Goal: Find contact information: Find contact information

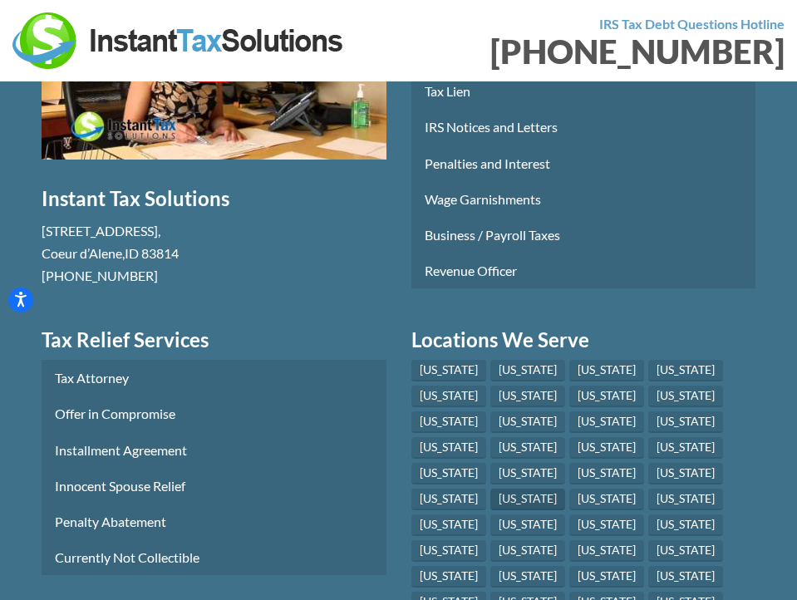
scroll to position [12370, 0]
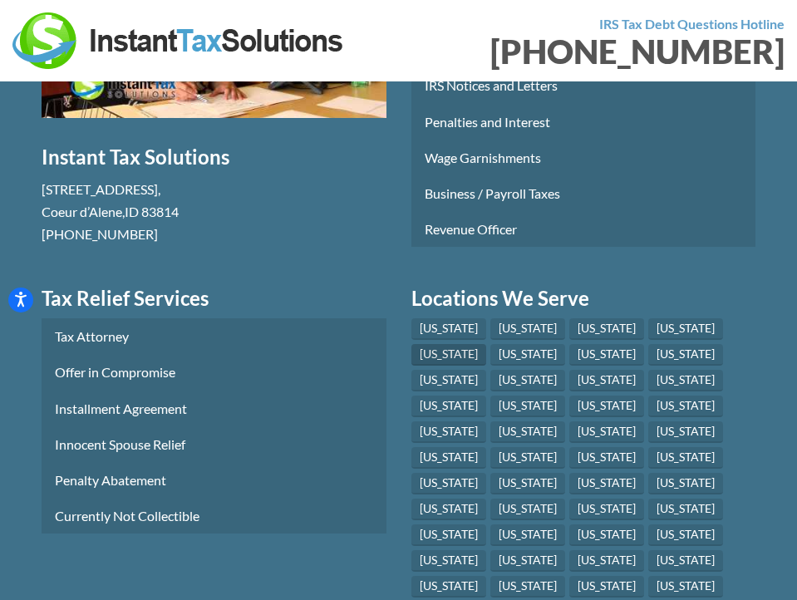
click at [486, 344] on link "[US_STATE]" at bounding box center [448, 355] width 75 height 22
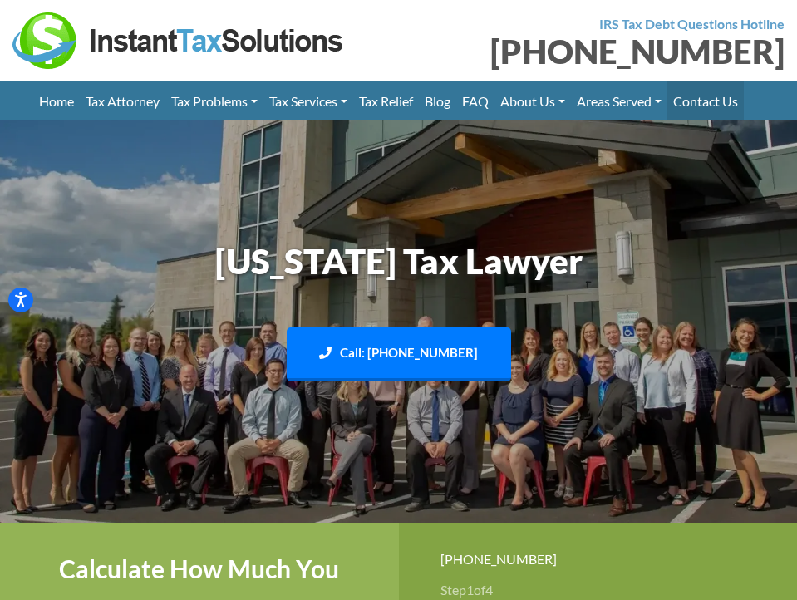
click at [743, 109] on link "Contact Us" at bounding box center [705, 100] width 76 height 39
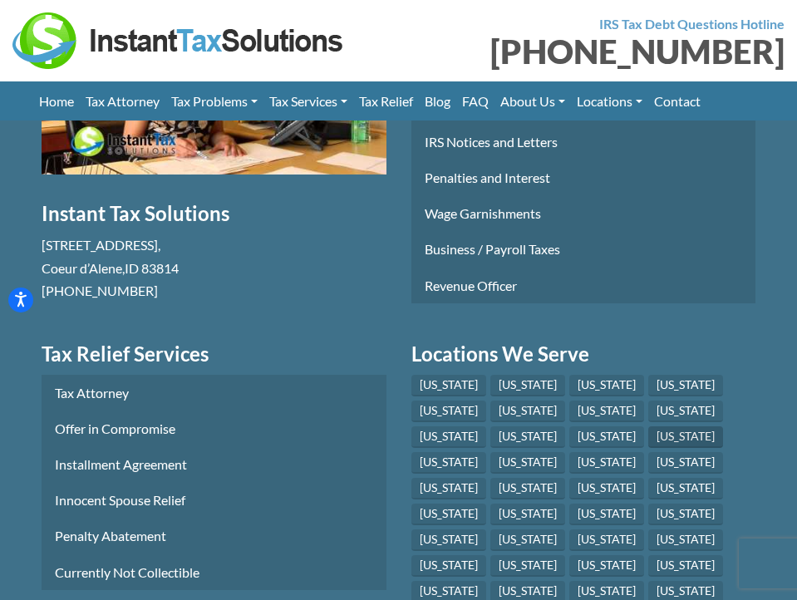
scroll to position [3490, 0]
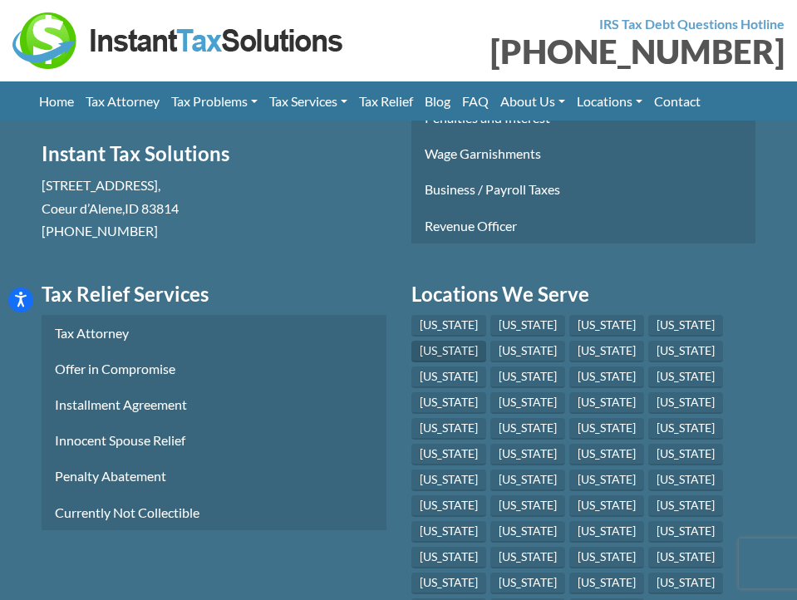
click at [486, 341] on link "[US_STATE]" at bounding box center [448, 352] width 75 height 22
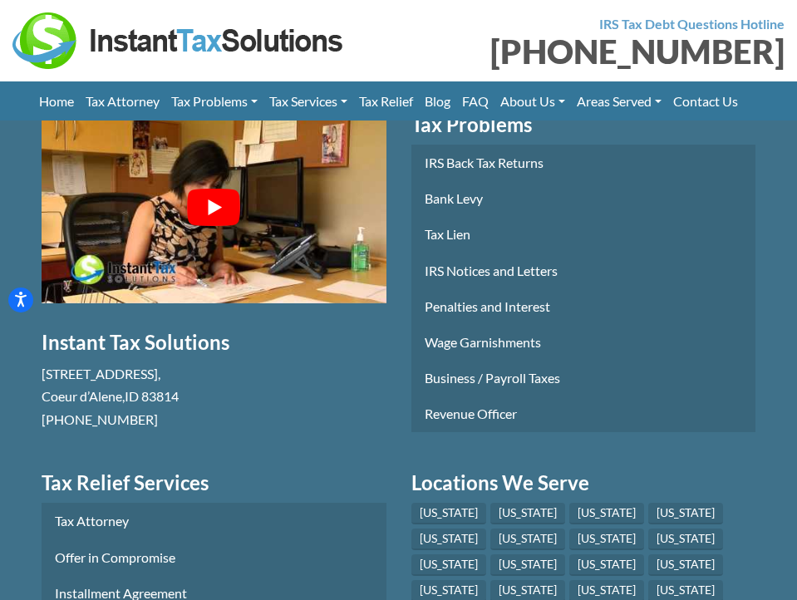
scroll to position [5066, 0]
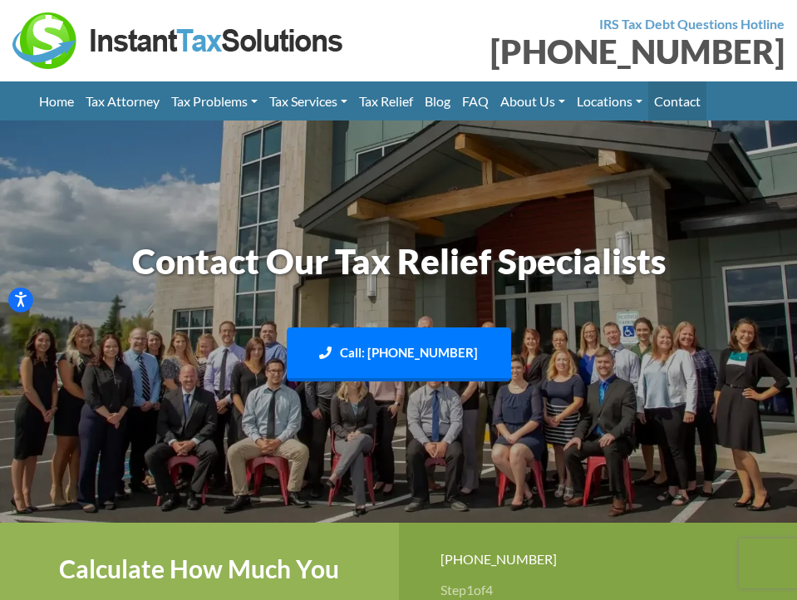
click at [701, 94] on link "Contact" at bounding box center [677, 100] width 58 height 39
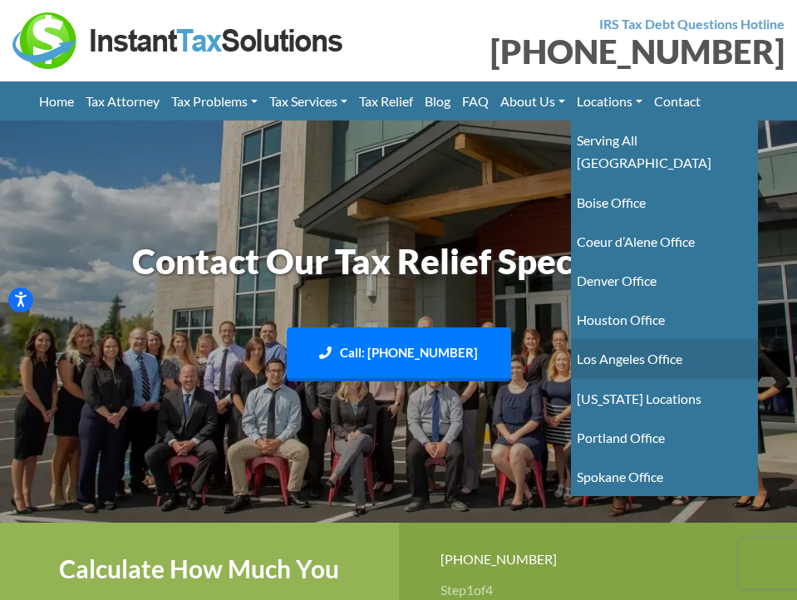
click at [628, 339] on link "Los Angeles Office" at bounding box center [664, 358] width 187 height 39
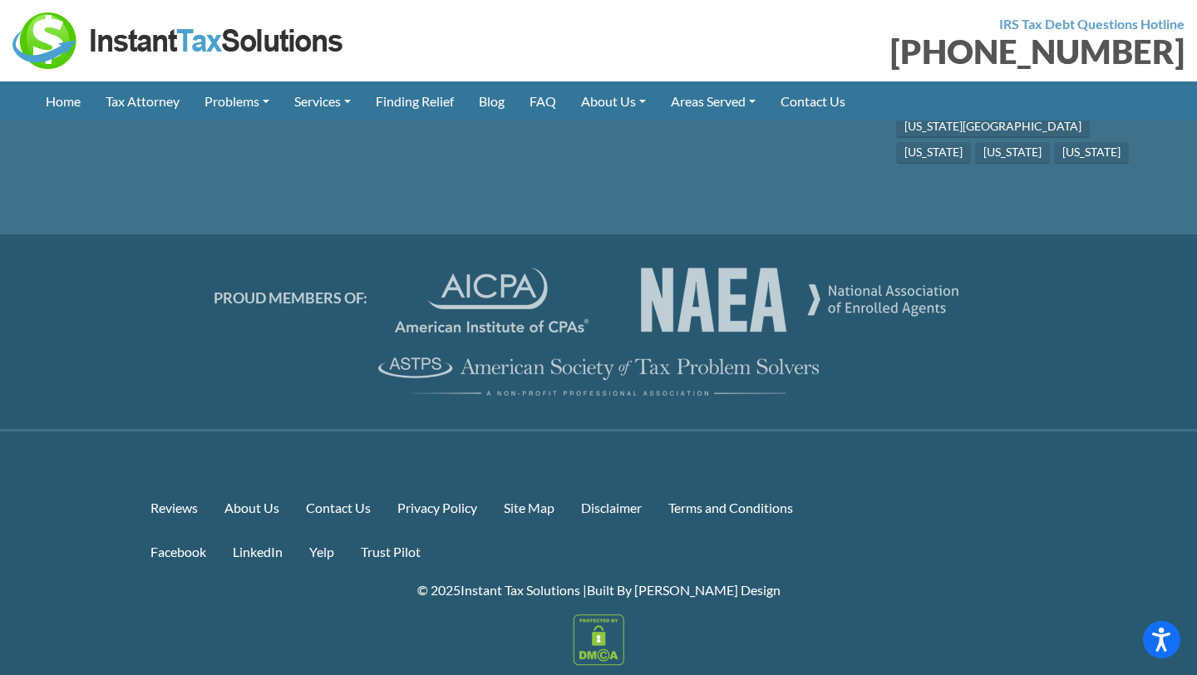
scroll to position [5110, 0]
